Goal: Information Seeking & Learning: Find contact information

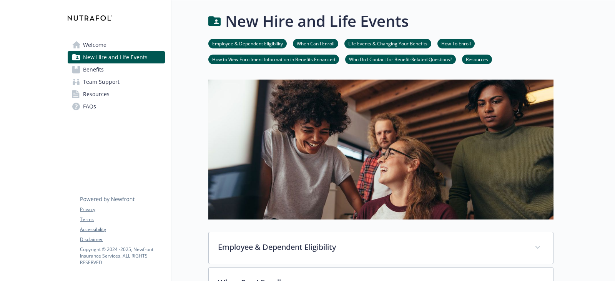
click at [125, 81] on link "Team Support" at bounding box center [116, 82] width 97 height 12
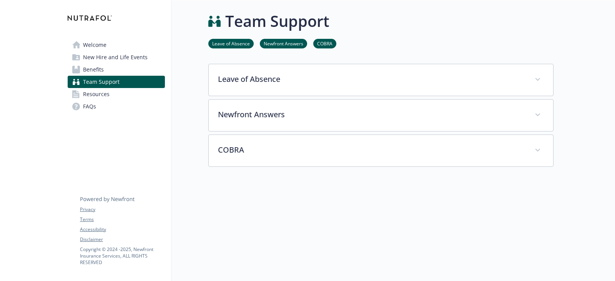
click at [111, 93] on link "Resources" at bounding box center [116, 94] width 97 height 12
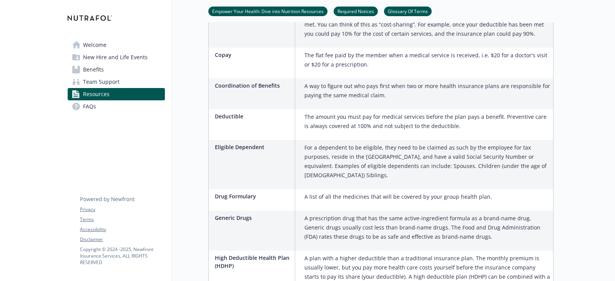
scroll to position [500, 0]
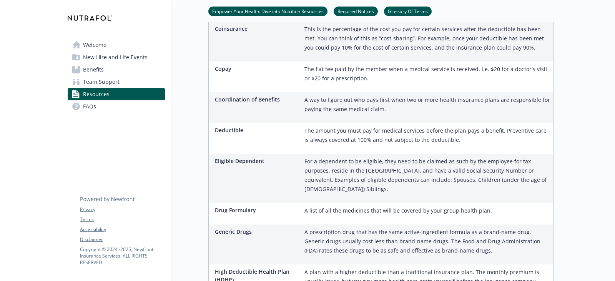
click at [111, 78] on span "Team Support" at bounding box center [101, 82] width 37 height 12
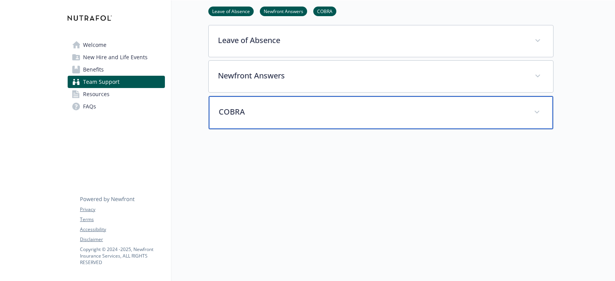
scroll to position [45, 0]
click at [282, 106] on p "COBRA" at bounding box center [372, 112] width 306 height 12
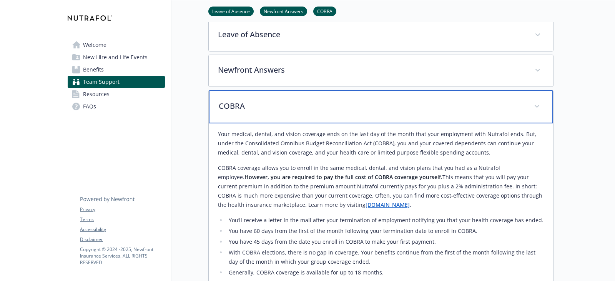
click at [282, 101] on p "COBRA" at bounding box center [372, 106] width 306 height 12
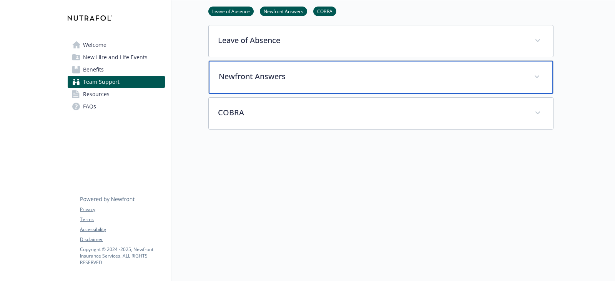
click at [268, 71] on p "Newfront Answers" at bounding box center [372, 77] width 306 height 12
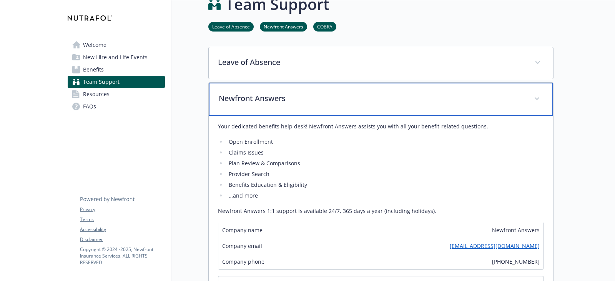
scroll to position [6, 0]
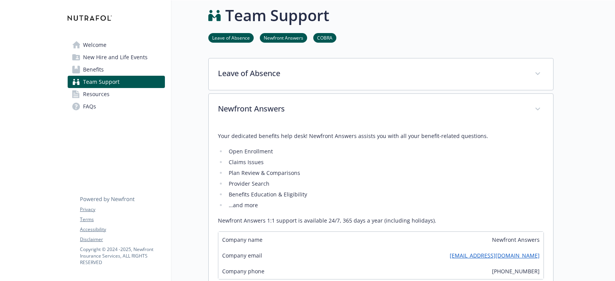
click at [293, 93] on div "Leave of Absence Tilt administers leaves of absence on behalf of Nutrafol. The …" at bounding box center [380, 224] width 345 height 333
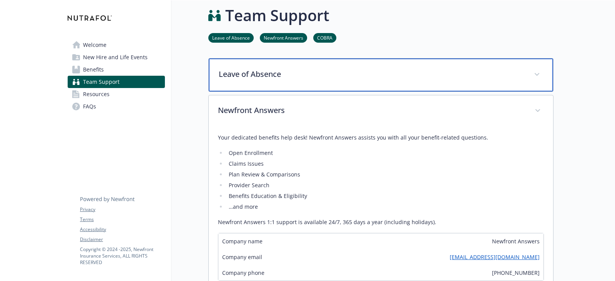
click at [290, 84] on div "Leave of Absence" at bounding box center [381, 74] width 344 height 33
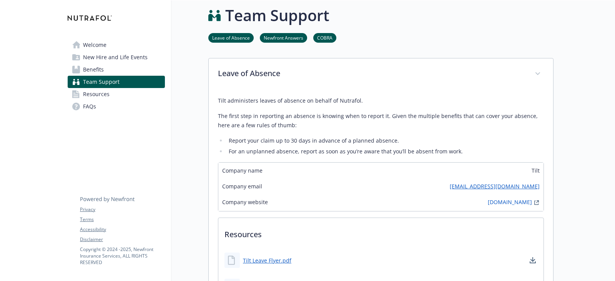
click at [108, 66] on link "Benefits" at bounding box center [116, 69] width 97 height 12
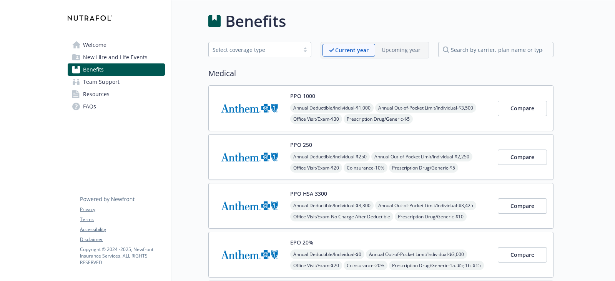
click at [274, 101] on img at bounding box center [249, 108] width 69 height 33
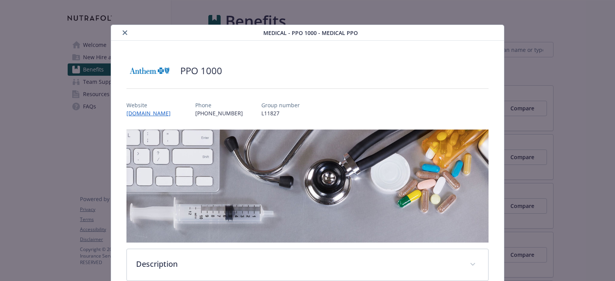
scroll to position [23, 0]
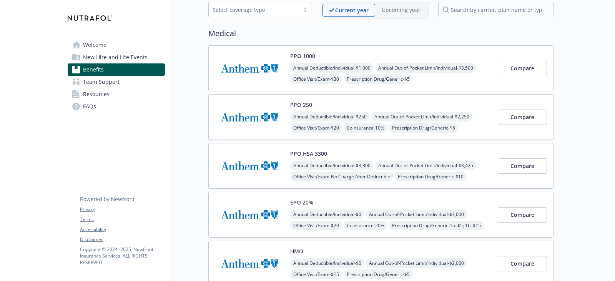
scroll to position [38, 0]
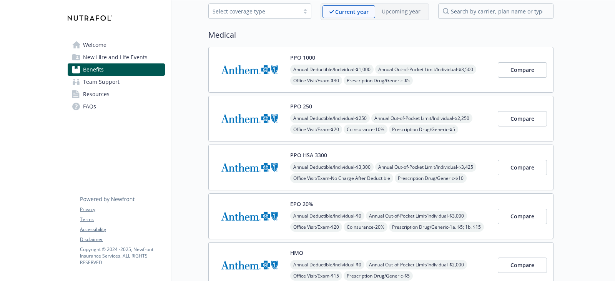
click at [310, 154] on button "PPO HSA 3300" at bounding box center [308, 155] width 37 height 8
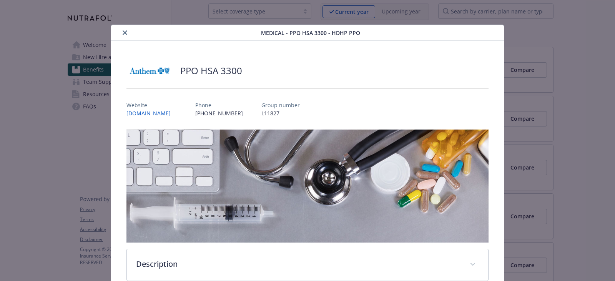
scroll to position [23, 0]
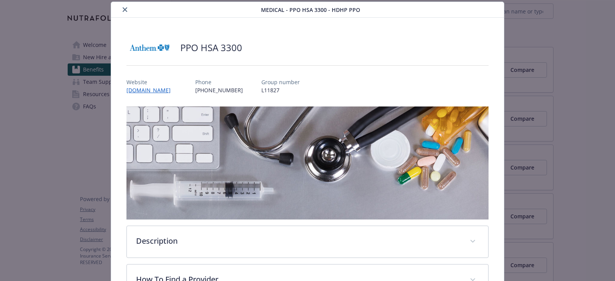
click at [124, 9] on icon "close" at bounding box center [125, 9] width 5 height 5
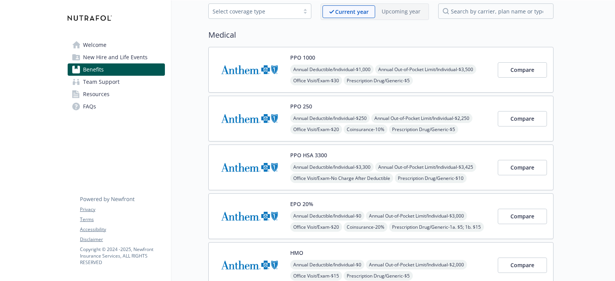
click at [320, 66] on span "Annual Deductible/Individual - $1,000" at bounding box center [331, 70] width 83 height 10
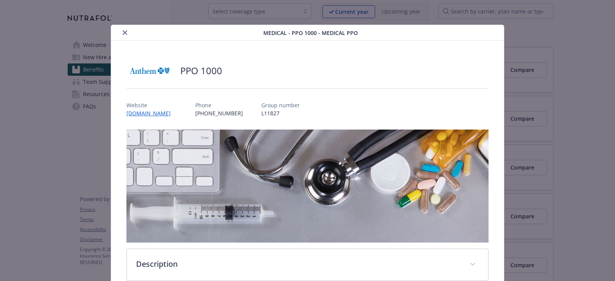
scroll to position [23, 0]
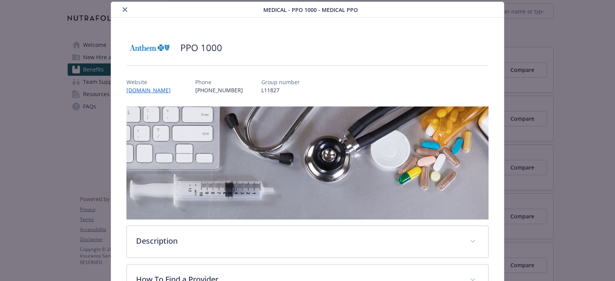
click at [196, 91] on p "[PHONE_NUMBER]" at bounding box center [219, 90] width 48 height 8
drag, startPoint x: 195, startPoint y: 91, endPoint x: 235, endPoint y: 90, distance: 40.4
click at [235, 90] on div "Website [DOMAIN_NAME] Phone [PHONE_NUMBER] Group number L11827" at bounding box center [307, 83] width 362 height 22
copy p "[PHONE_NUMBER]"
drag, startPoint x: 120, startPoint y: 9, endPoint x: 128, endPoint y: 7, distance: 8.7
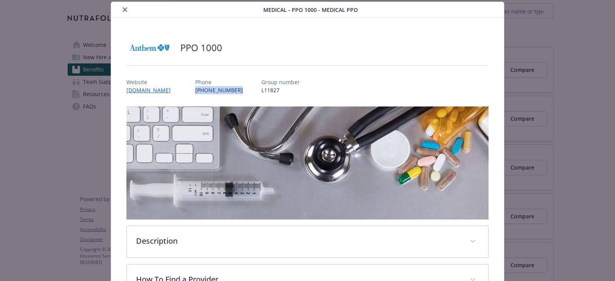
click at [120, 9] on button "close" at bounding box center [124, 9] width 9 height 9
